Goal: Check status: Check status

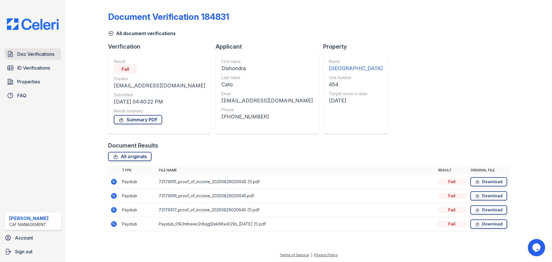
click at [42, 57] on span "Doc Verifications" at bounding box center [35, 54] width 37 height 7
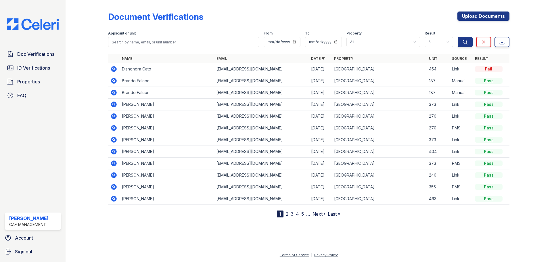
click at [110, 66] on icon at bounding box center [113, 69] width 7 height 7
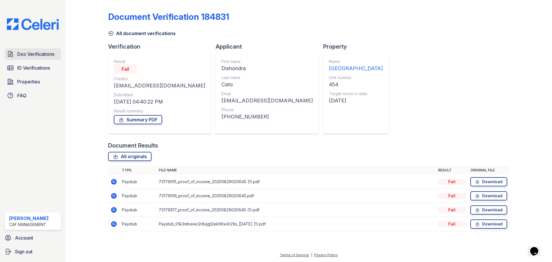
click at [39, 54] on span "Doc Verifications" at bounding box center [35, 54] width 37 height 7
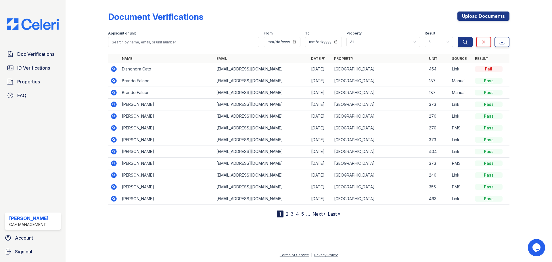
click at [113, 68] on icon at bounding box center [113, 69] width 7 height 7
